Goal: Task Accomplishment & Management: Manage account settings

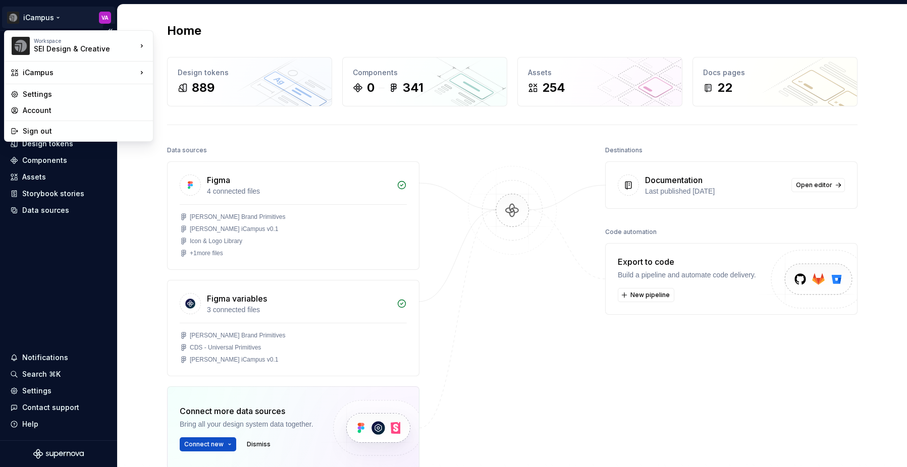
click at [38, 13] on html "iCampus VA Home Documentation Analytics Code automation Design system data Desi…" at bounding box center [453, 233] width 907 height 467
click at [52, 97] on div "Settings" at bounding box center [85, 94] width 124 height 10
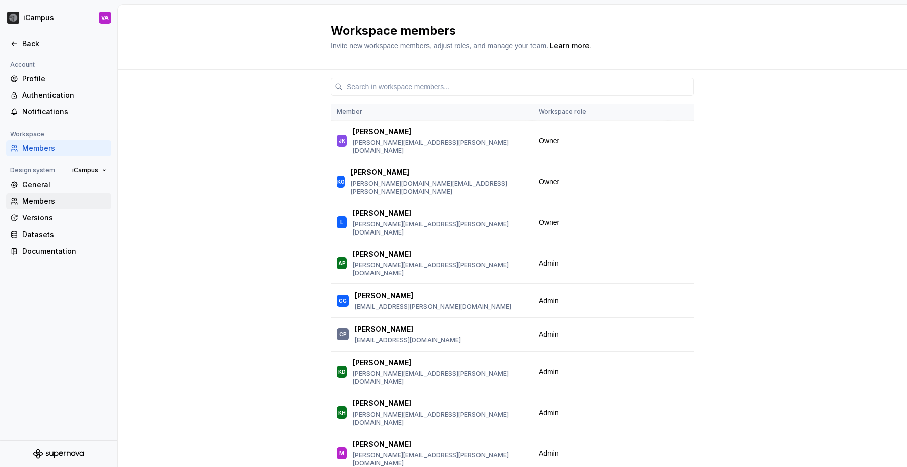
click at [48, 205] on div "Members" at bounding box center [64, 201] width 85 height 10
